Goal: Information Seeking & Learning: Learn about a topic

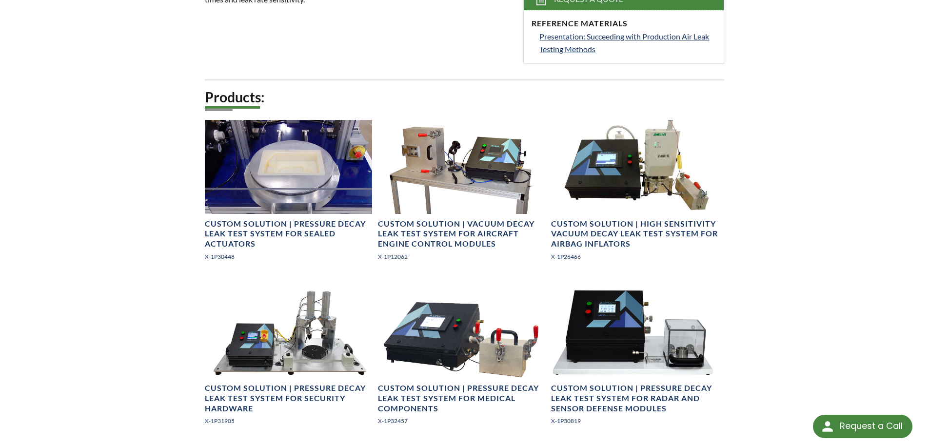
scroll to position [390, 0]
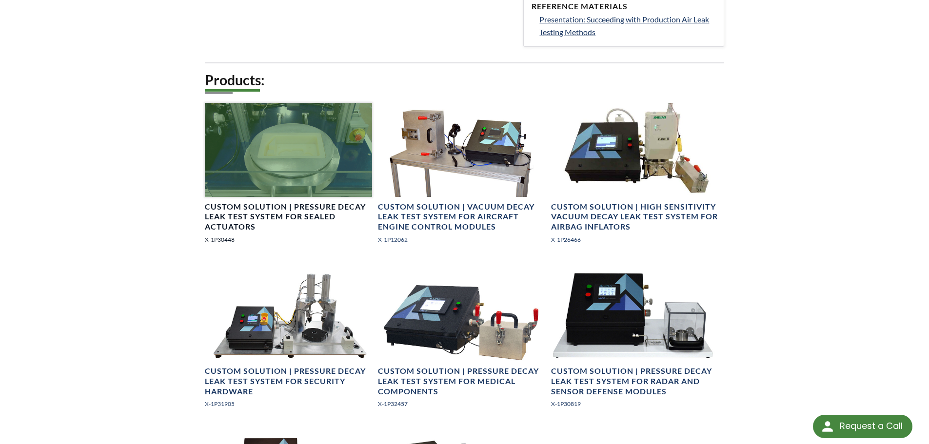
click at [259, 168] on div at bounding box center [288, 150] width 167 height 94
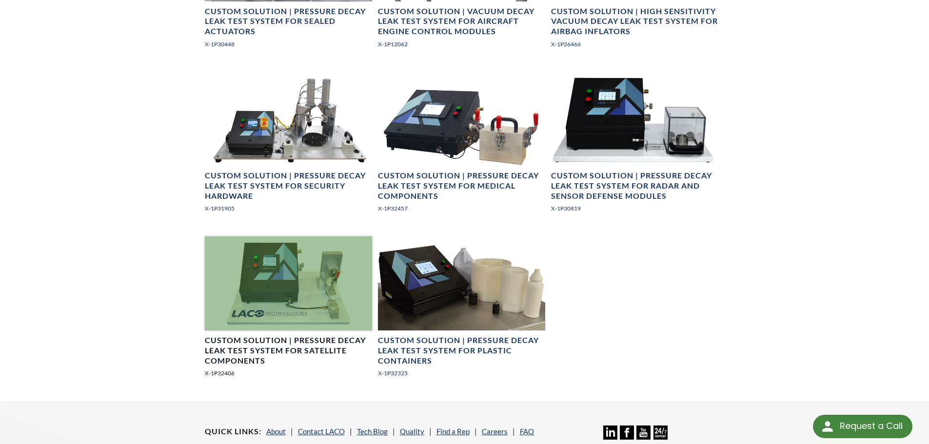
click at [325, 280] on div at bounding box center [288, 283] width 167 height 94
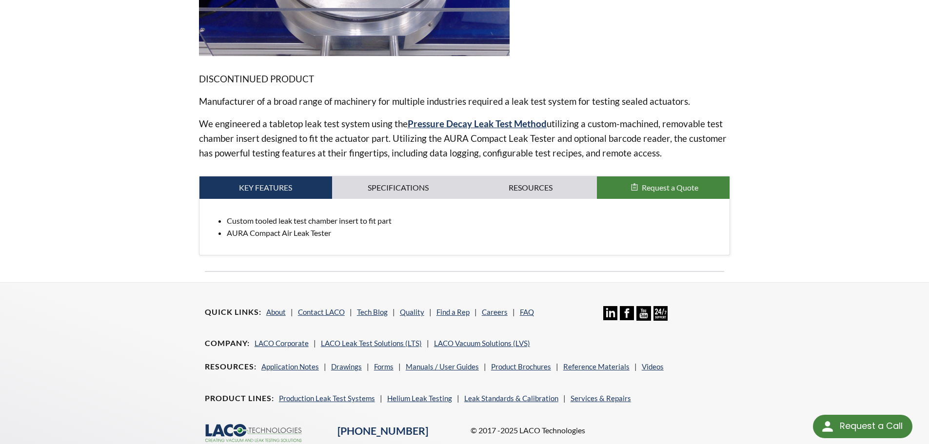
scroll to position [367, 0]
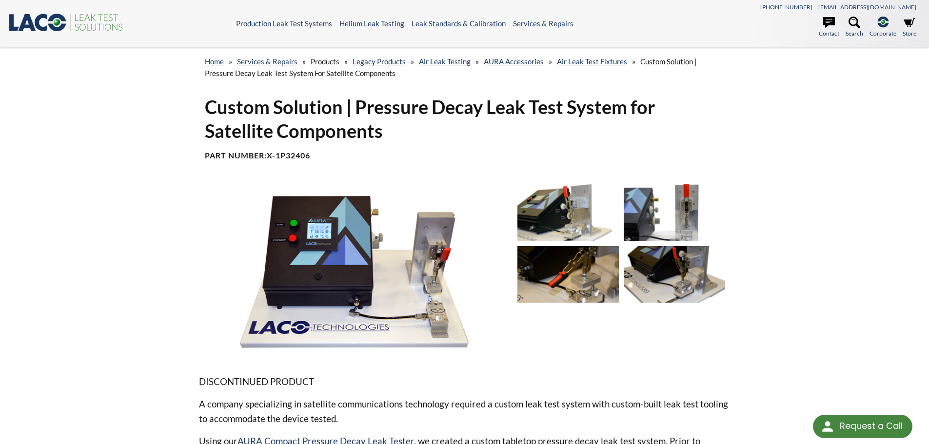
click at [420, 256] on img at bounding box center [354, 271] width 311 height 175
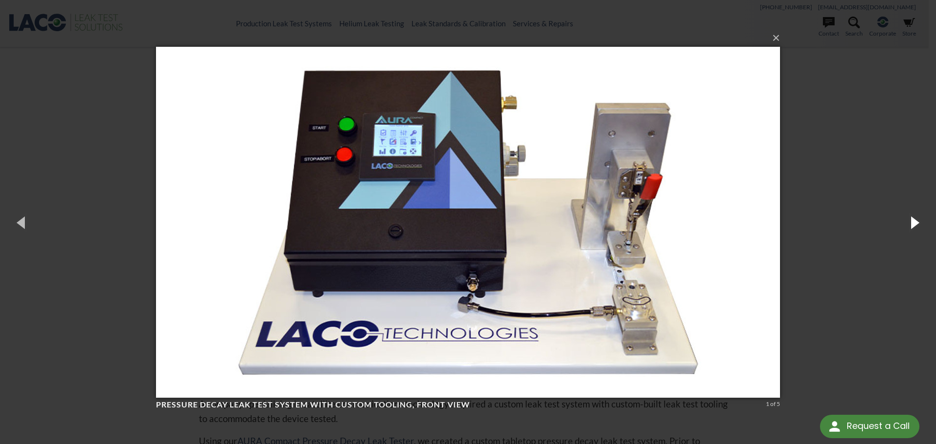
click at [913, 227] on button "button" at bounding box center [914, 222] width 44 height 54
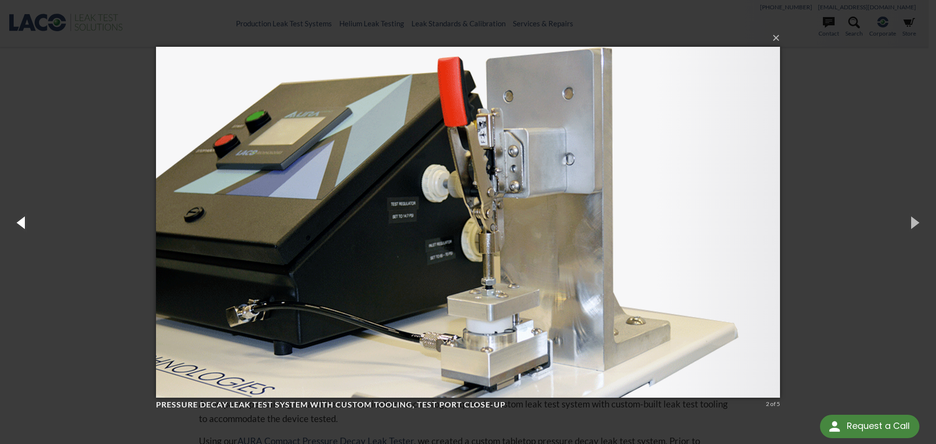
click at [26, 222] on button "button" at bounding box center [22, 222] width 44 height 54
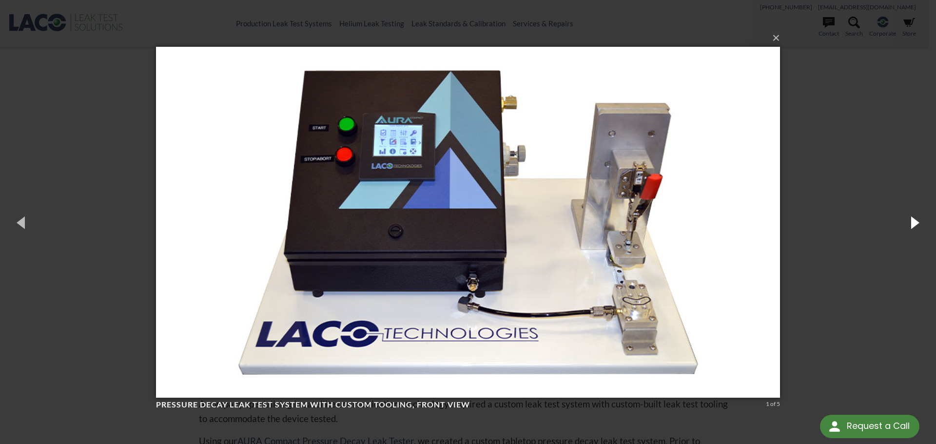
click at [912, 227] on button "button" at bounding box center [914, 222] width 44 height 54
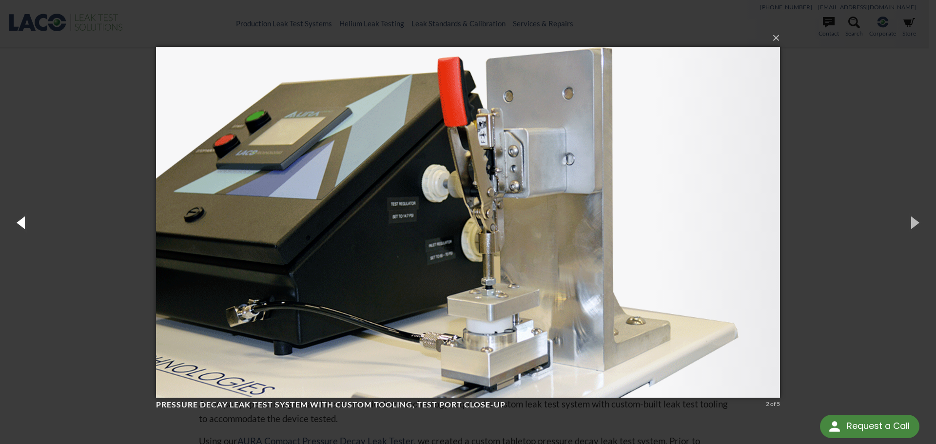
click at [30, 230] on button "button" at bounding box center [22, 222] width 44 height 54
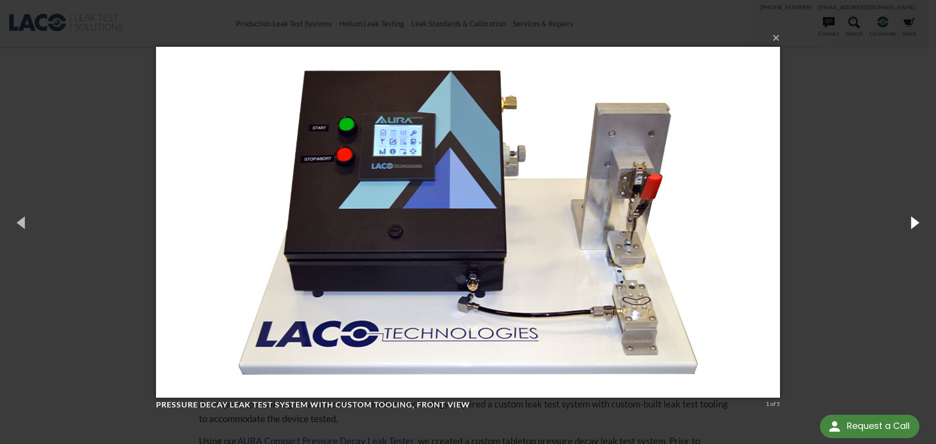
click at [911, 228] on button "button" at bounding box center [914, 222] width 44 height 54
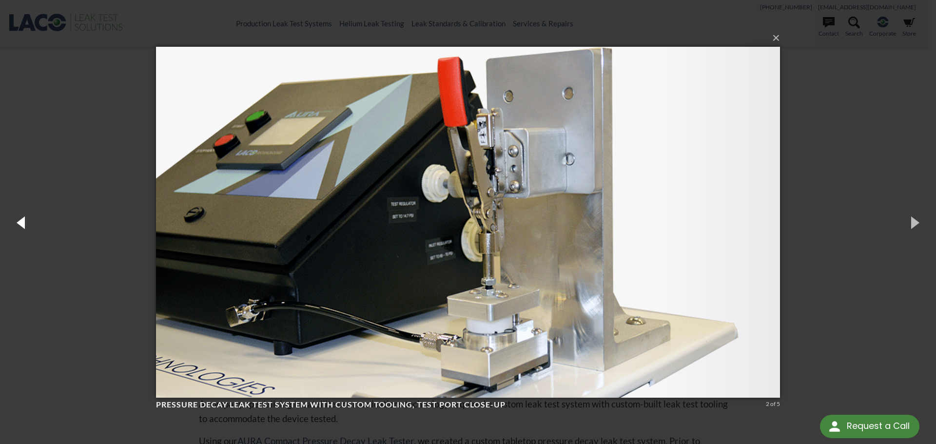
click at [23, 216] on button "button" at bounding box center [22, 222] width 44 height 54
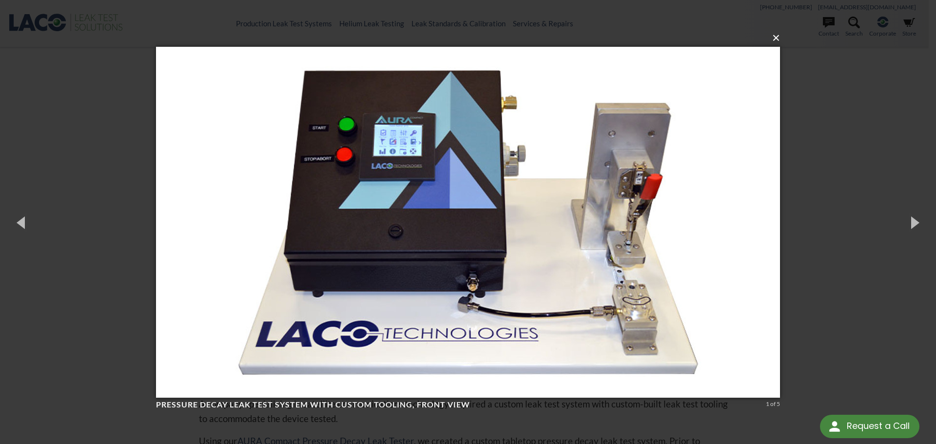
click at [779, 39] on button "×" at bounding box center [471, 37] width 624 height 21
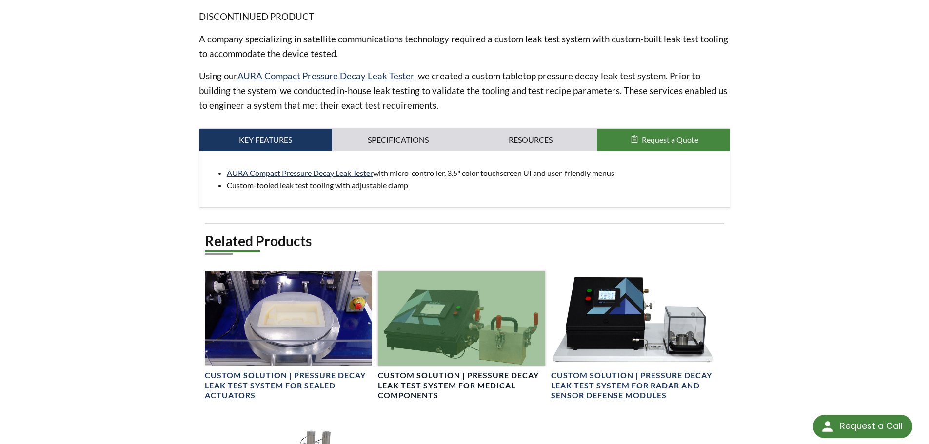
scroll to position [488, 0]
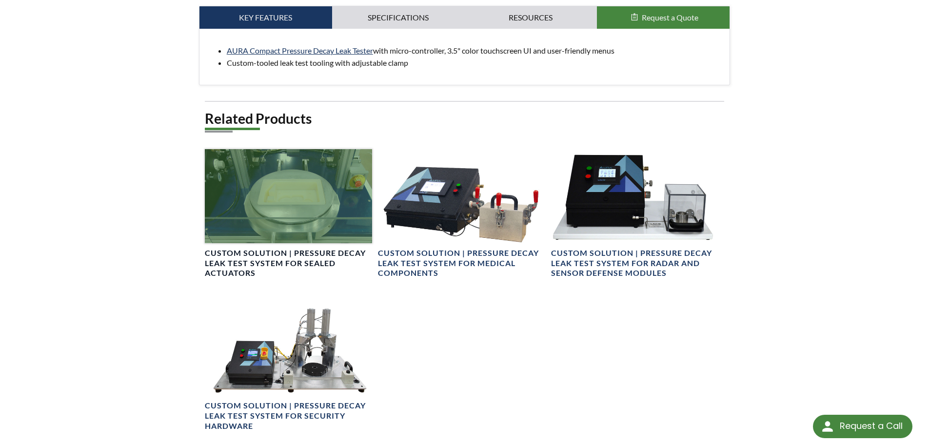
click at [276, 213] on div at bounding box center [288, 196] width 167 height 94
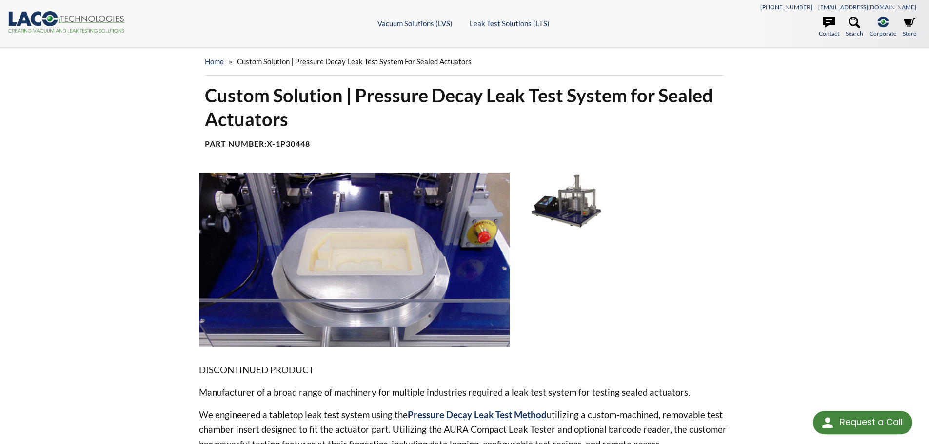
select select "Language Translate Widget"
